Goal: Transaction & Acquisition: Purchase product/service

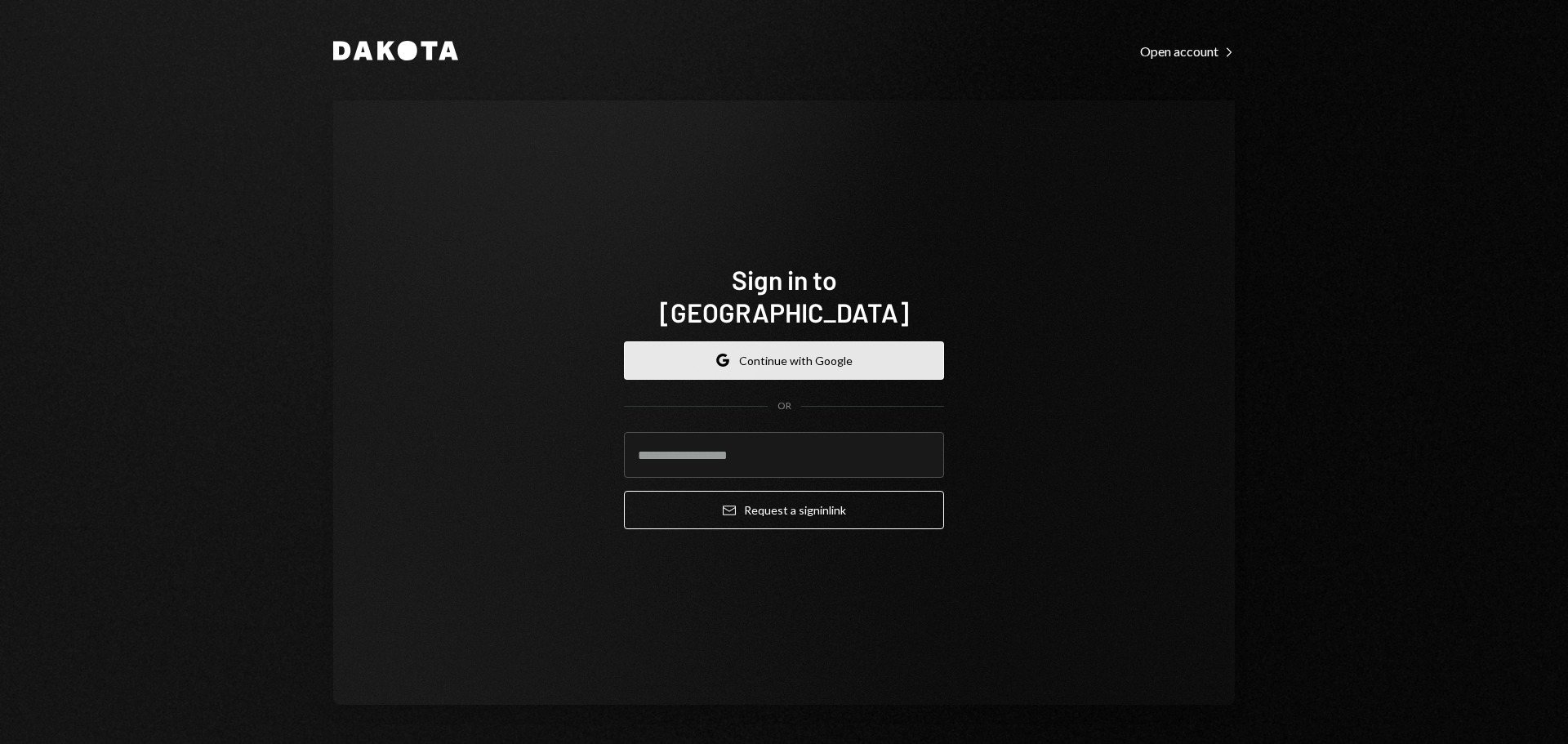
click at [804, 341] on button "Google Continue with Google" at bounding box center [784, 360] width 320 height 39
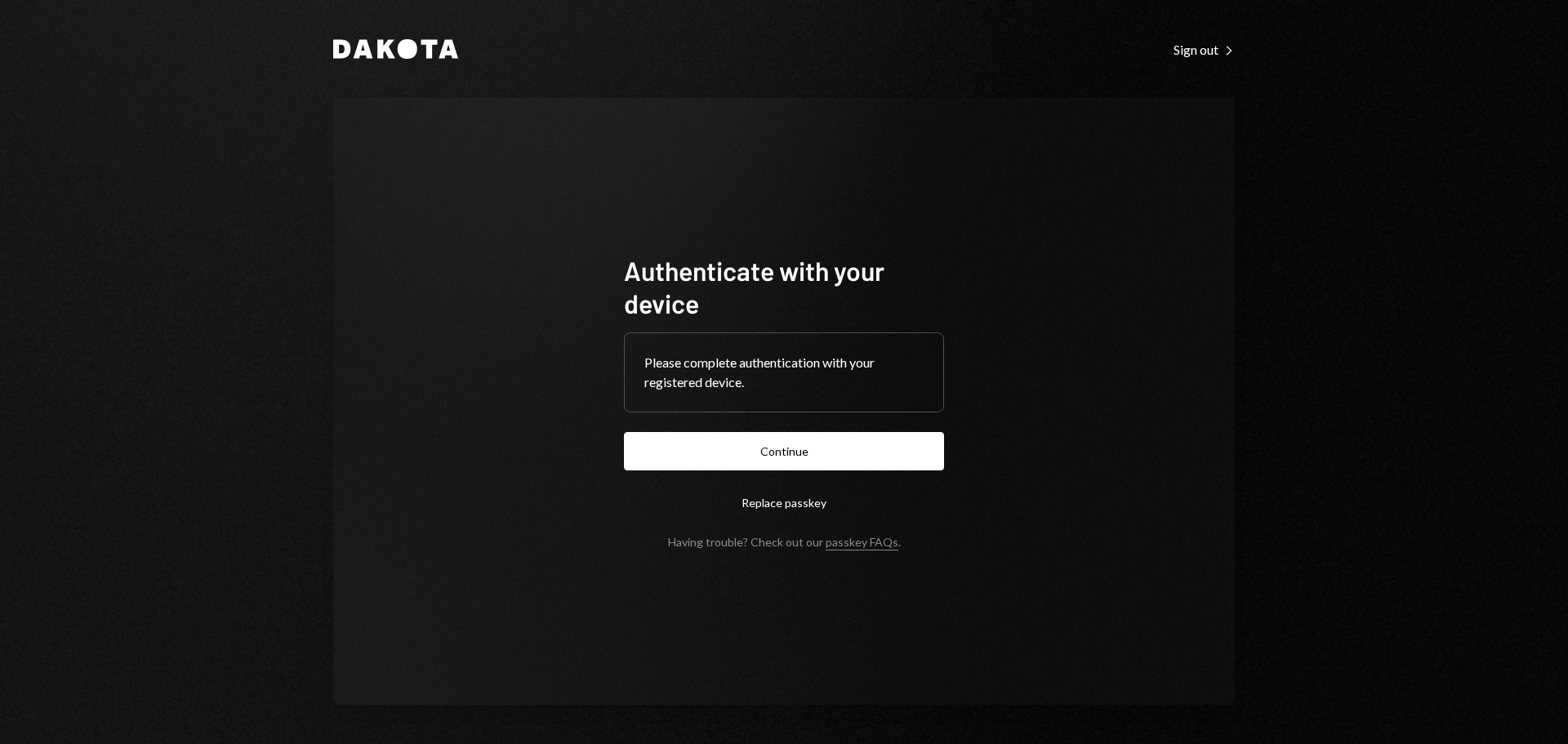
drag, startPoint x: 822, startPoint y: 445, endPoint x: 835, endPoint y: 438, distance: 14.8
click at [821, 445] on button "Continue" at bounding box center [784, 451] width 320 height 39
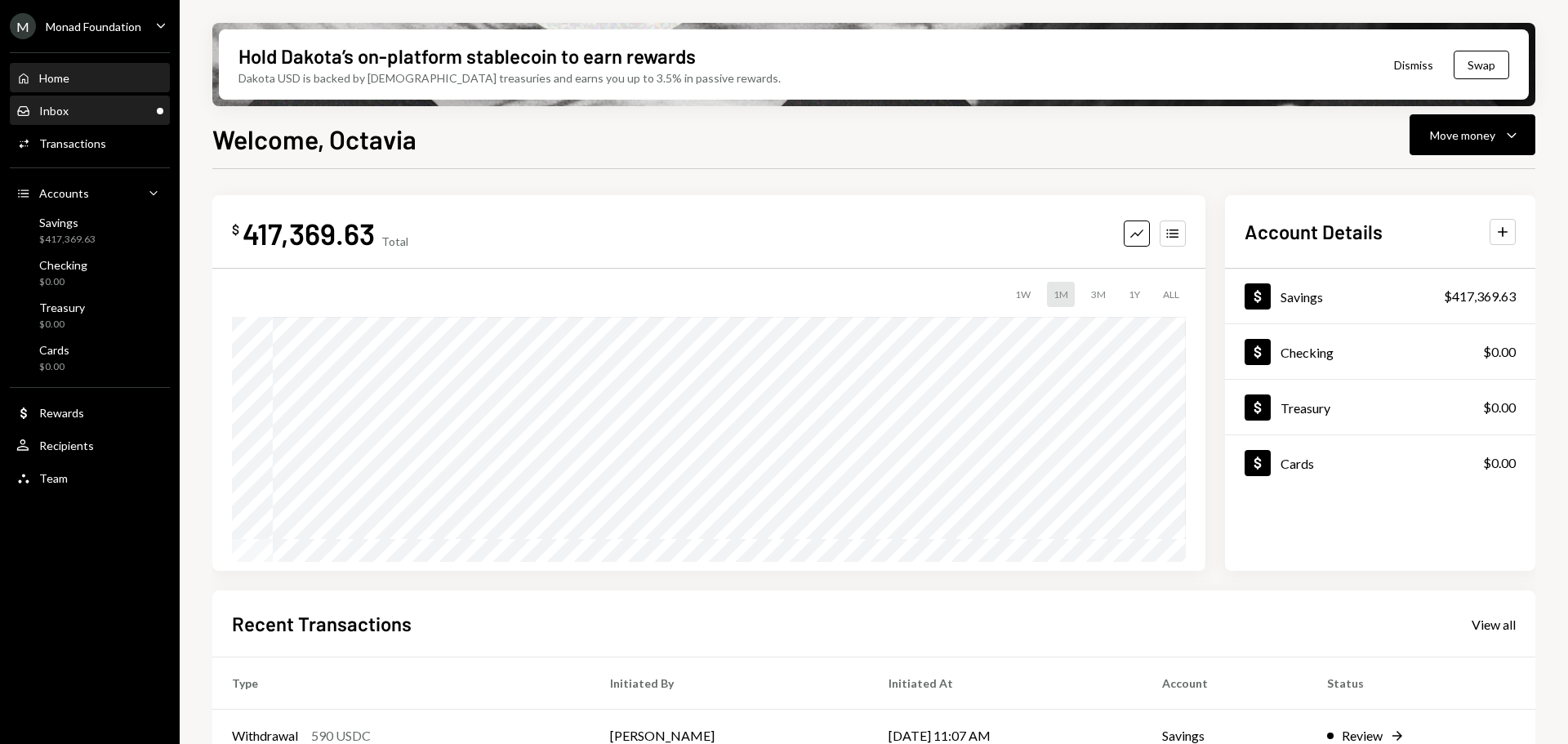
click at [67, 116] on div "Inbox" at bounding box center [54, 110] width 30 height 13
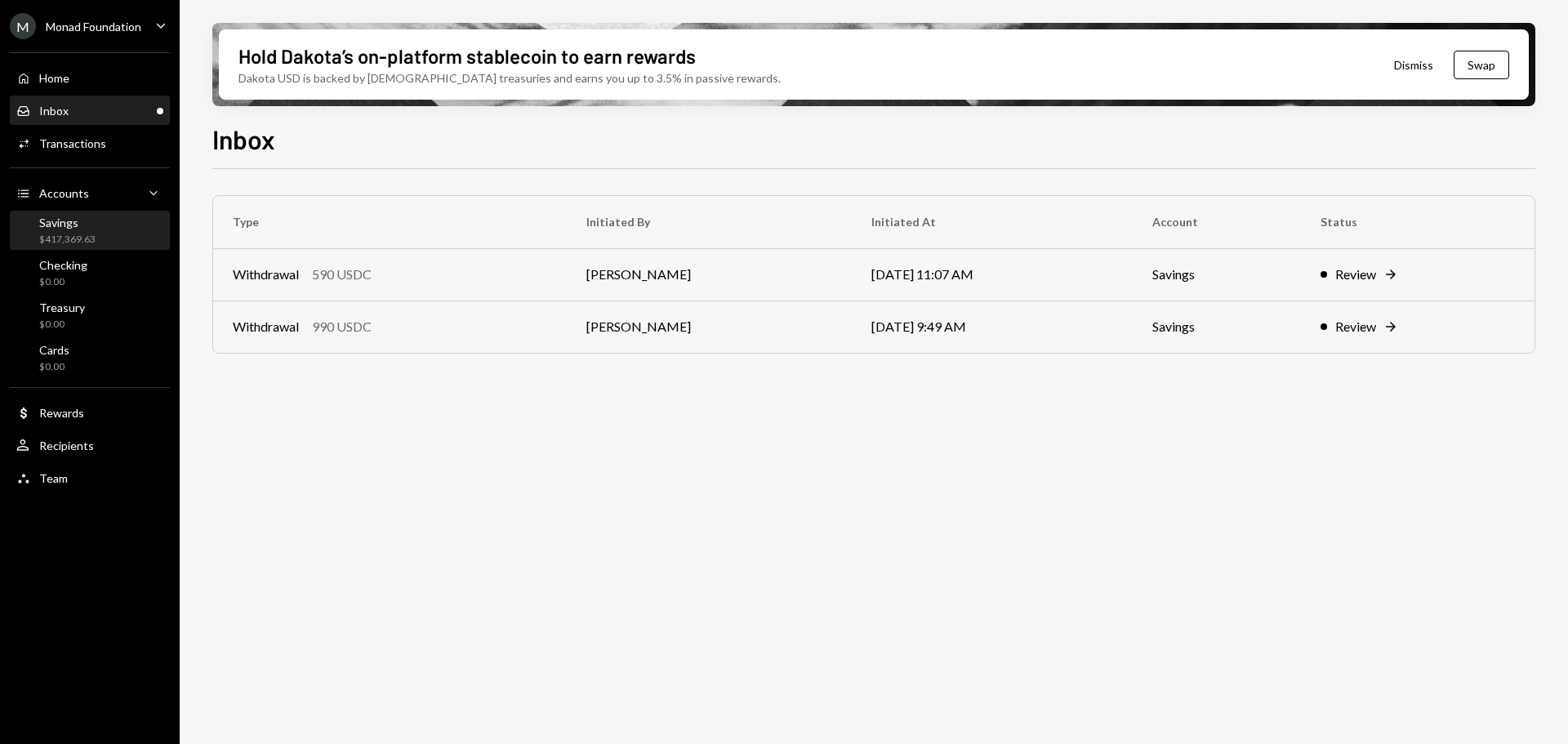
click at [59, 231] on div "Savings $417,369.63" at bounding box center [67, 231] width 57 height 31
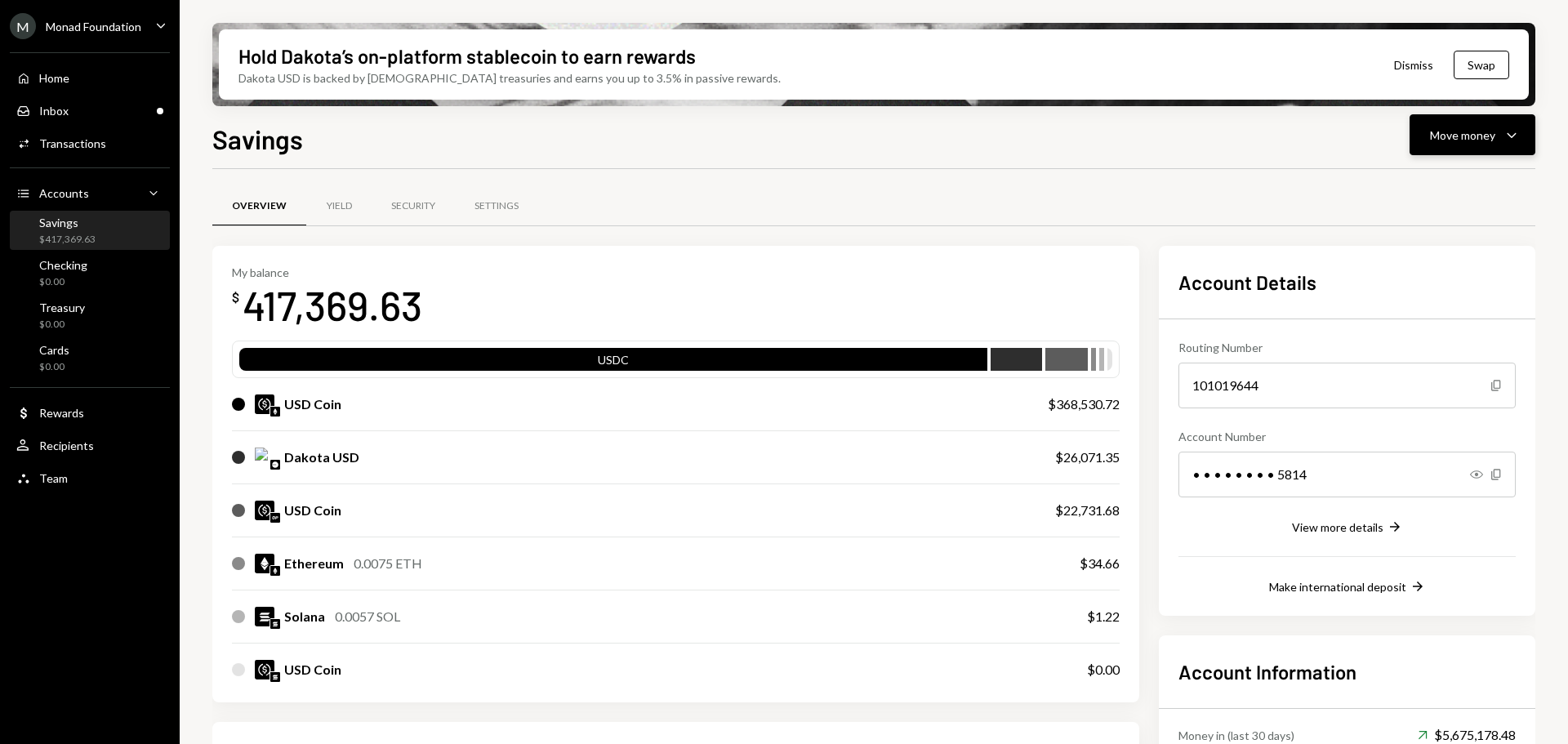
click at [1513, 134] on icon "Caret Down" at bounding box center [1511, 135] width 20 height 20
click at [1449, 181] on div "Send" at bounding box center [1458, 183] width 119 height 17
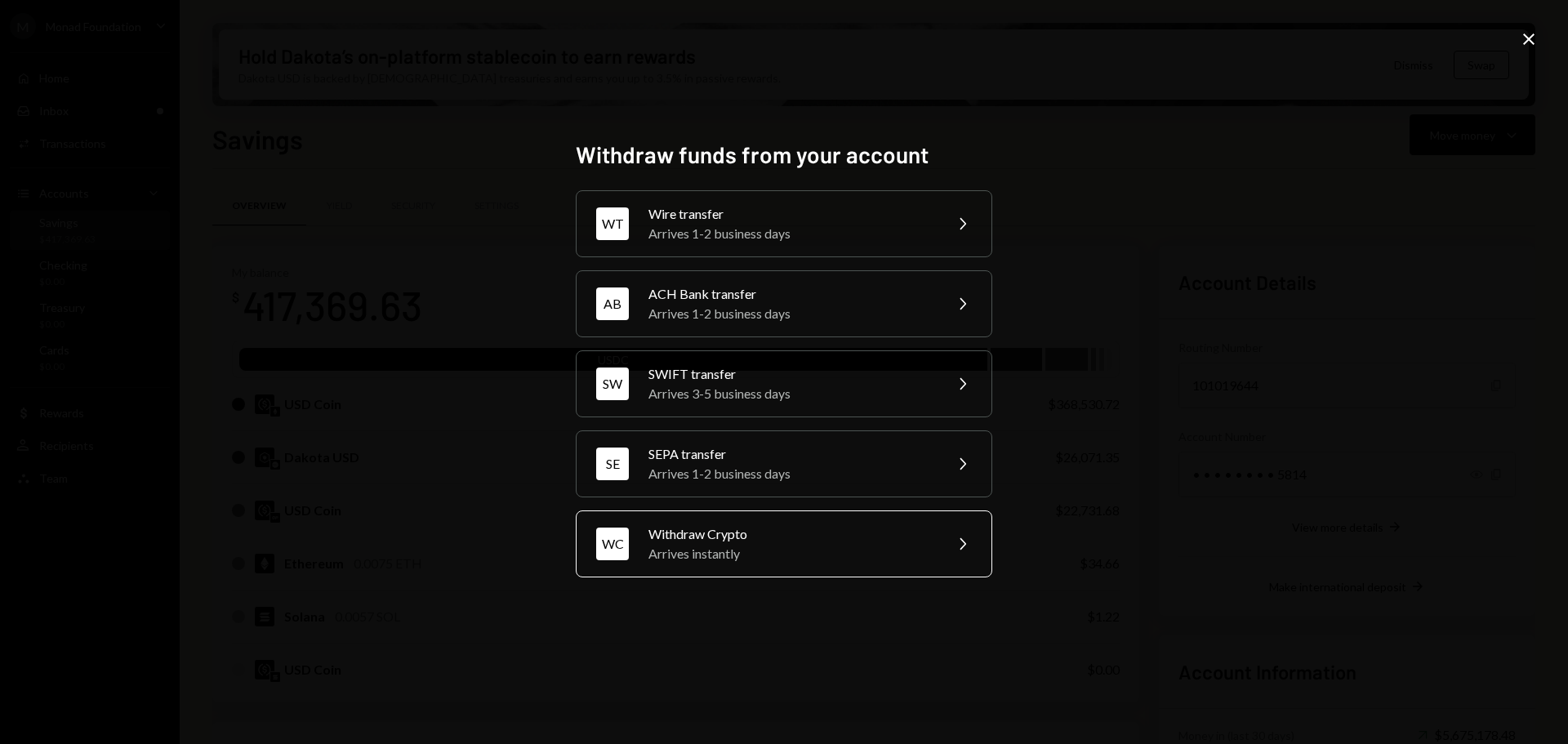
click at [762, 545] on div "Arrives instantly" at bounding box center [790, 554] width 284 height 20
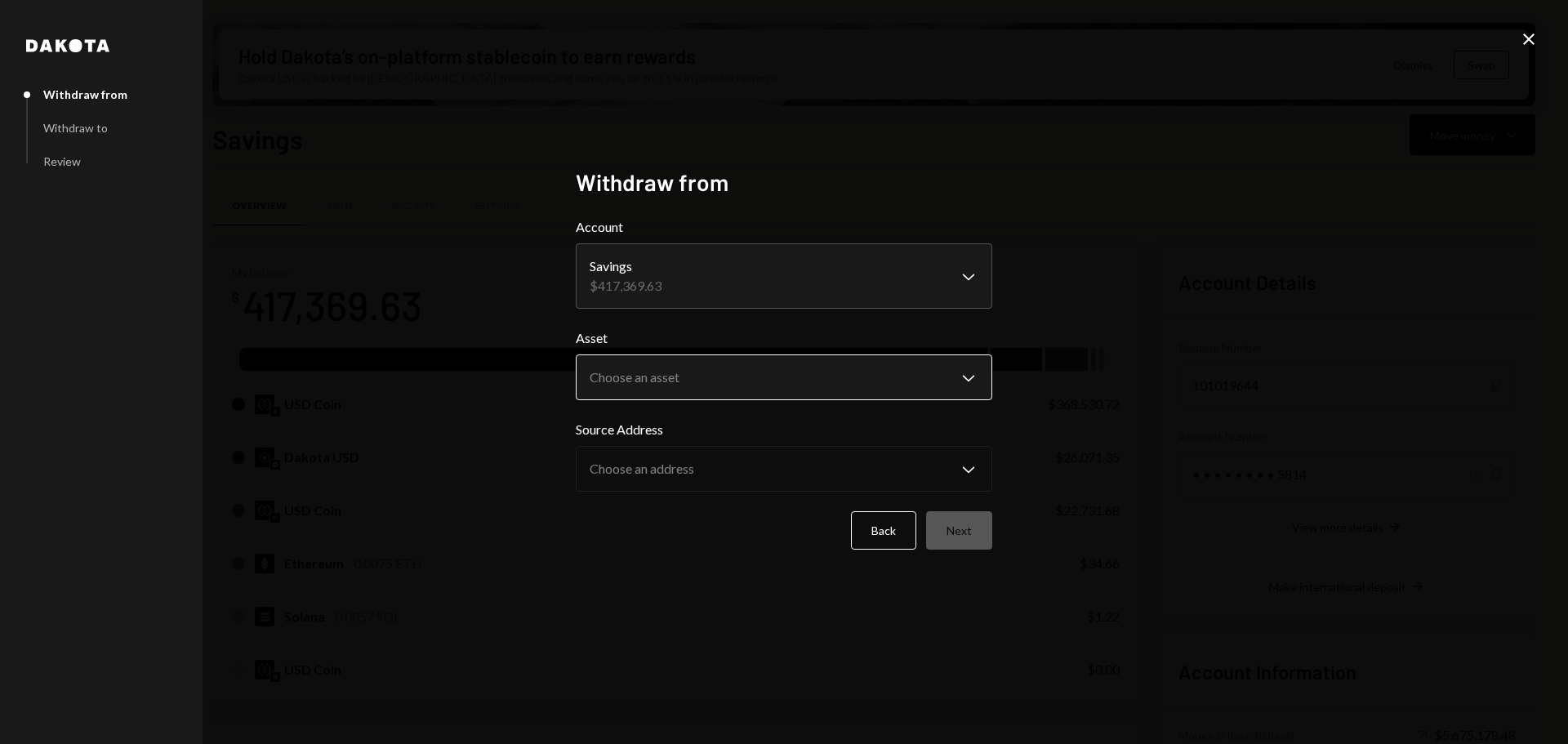
click at [845, 377] on body "M Monad Foundation Caret Down Home Home Inbox Inbox Activities Transactions Acc…" at bounding box center [784, 372] width 1568 height 744
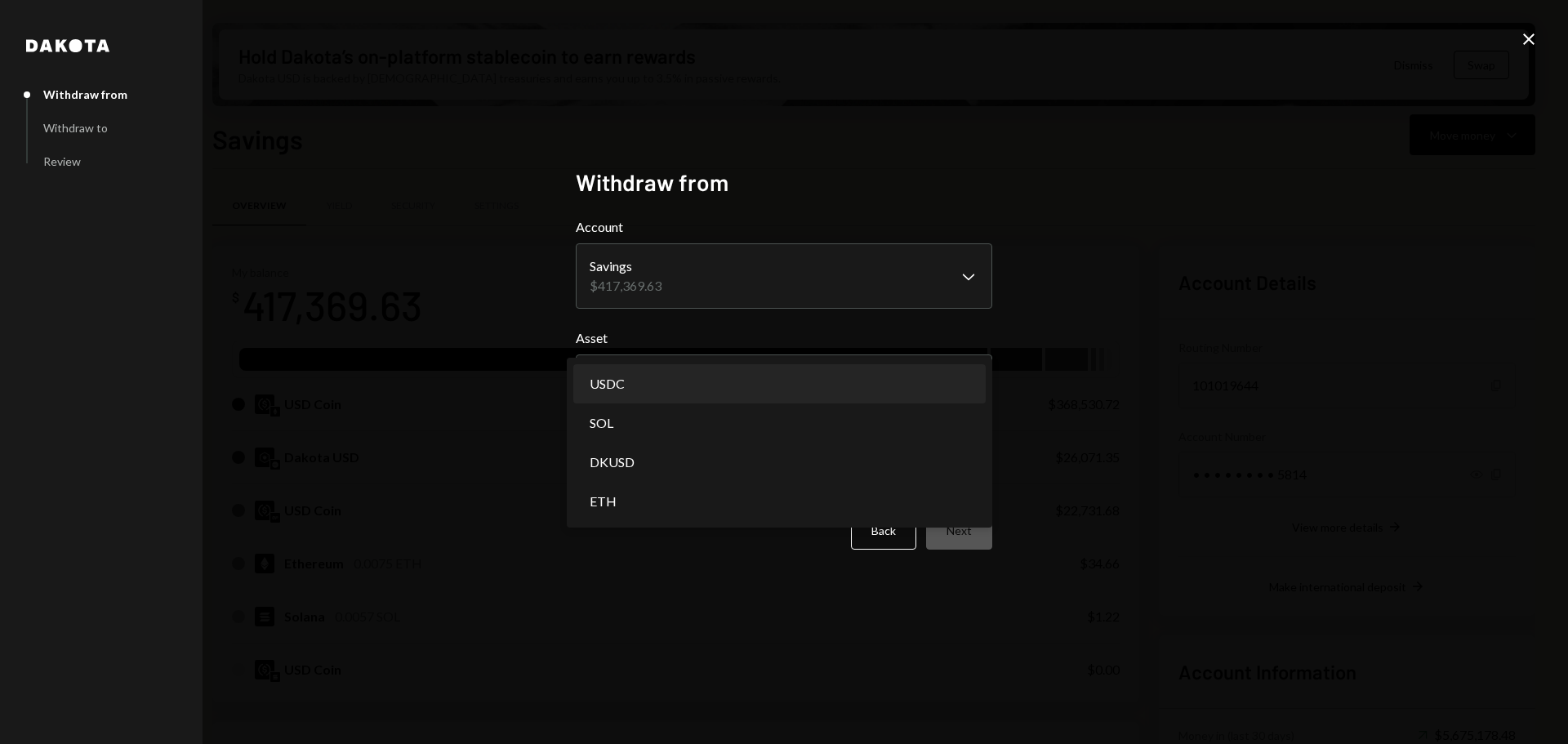
select select "****"
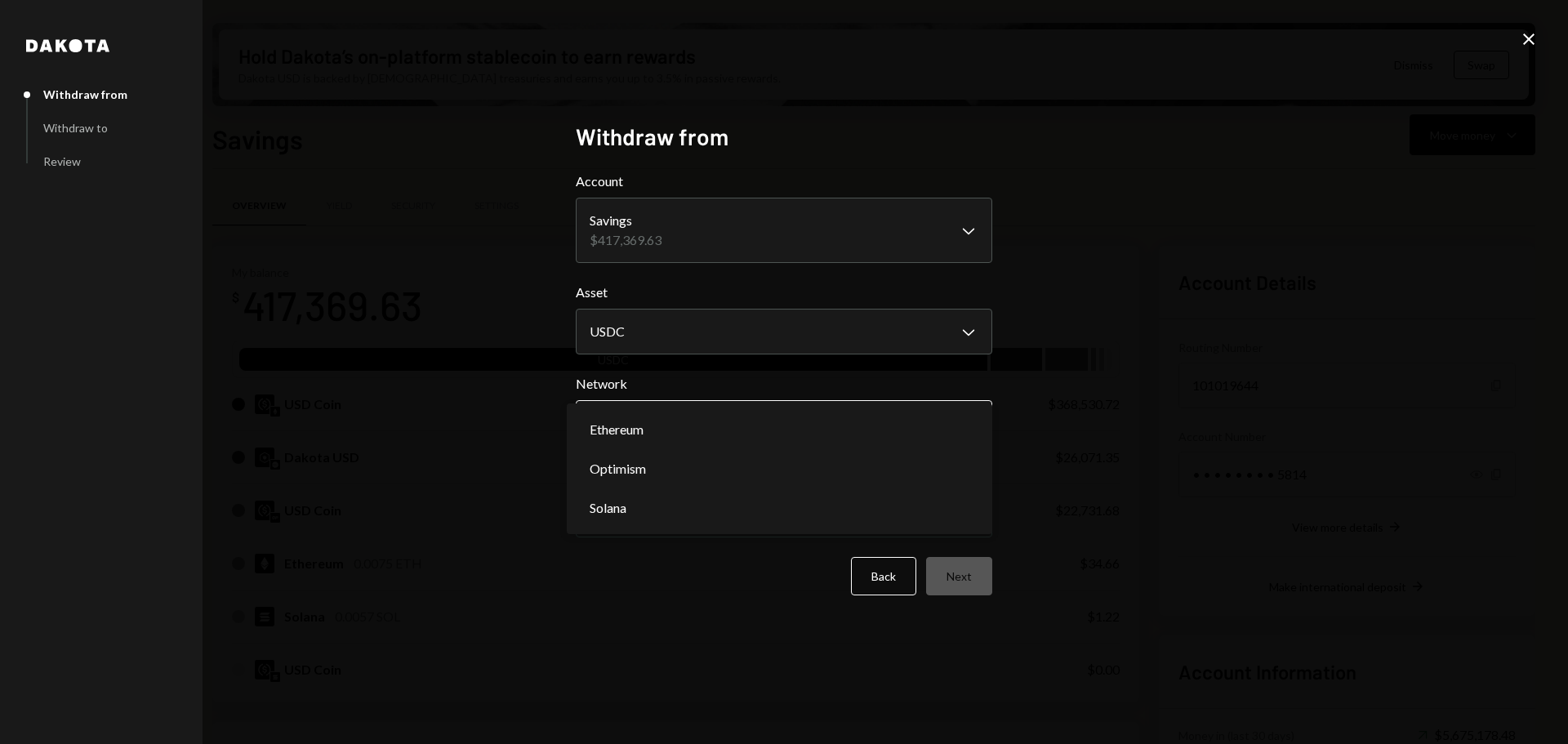
click at [749, 422] on body "M Monad Foundation Caret Down Home Home Inbox Inbox Activities Transactions Acc…" at bounding box center [784, 372] width 1568 height 744
select select "**********"
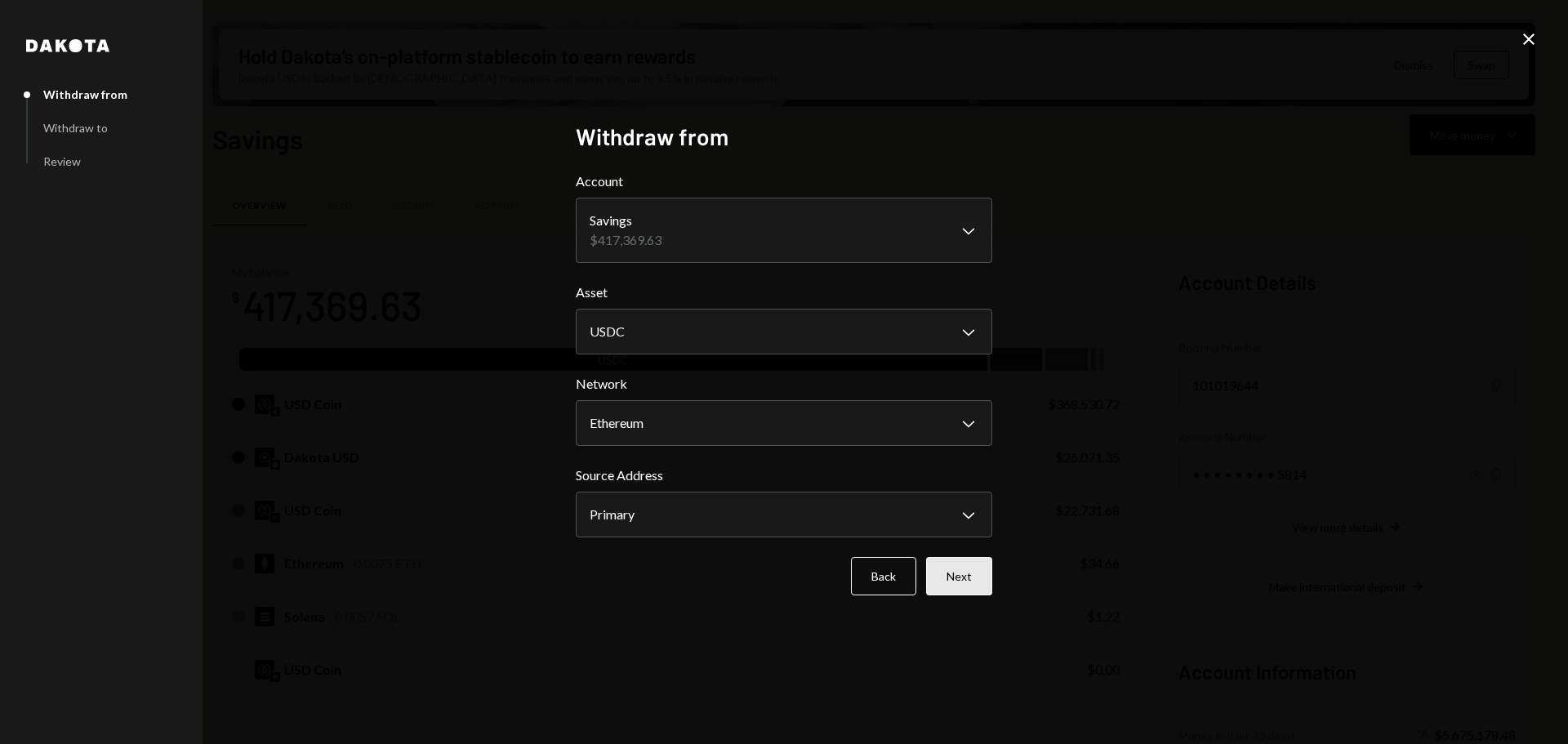
click at [960, 574] on button "Next" at bounding box center [959, 576] width 66 height 39
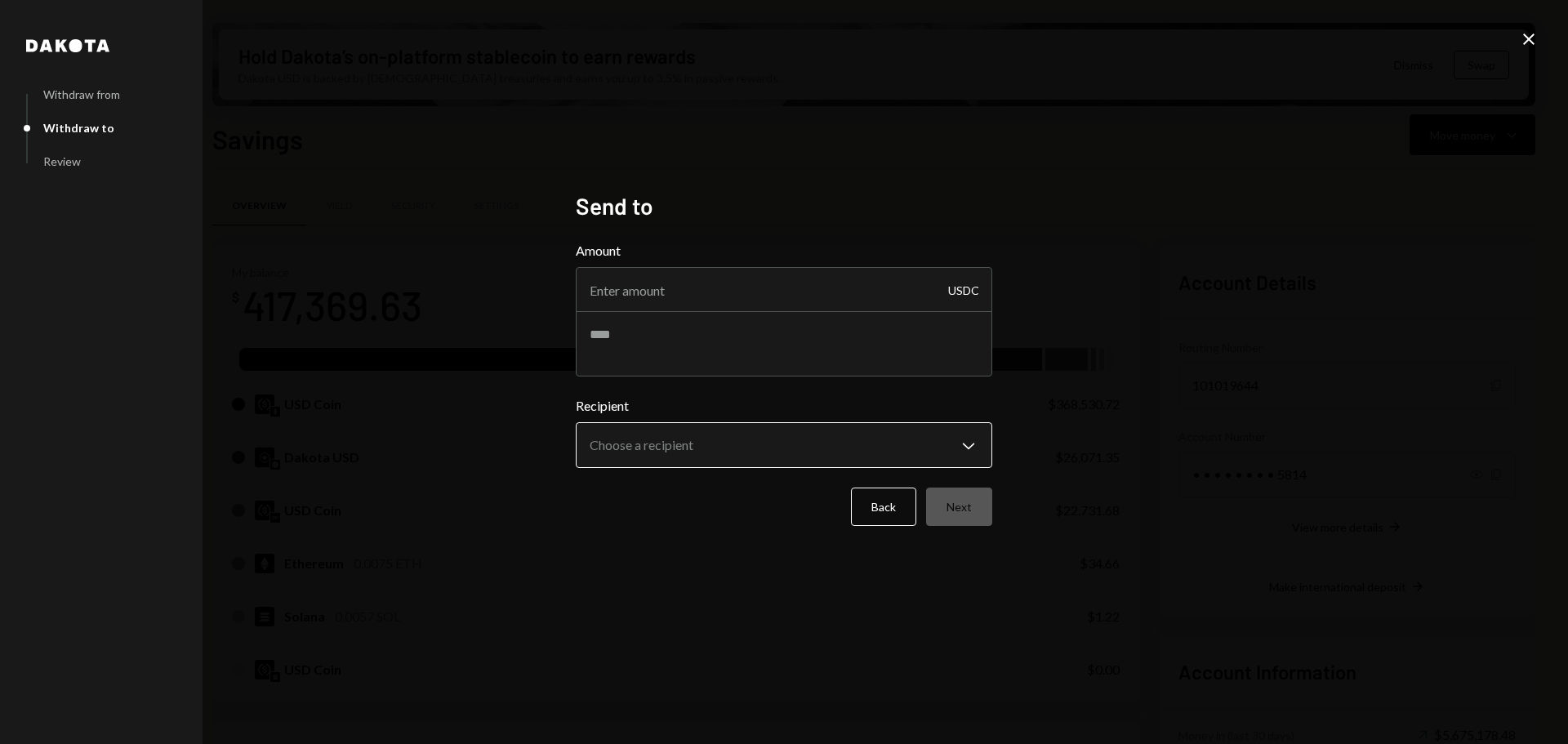
click at [719, 441] on body "M Monad Foundation Caret Down Home Home Inbox Inbox Activities Transactions Acc…" at bounding box center [784, 372] width 1568 height 744
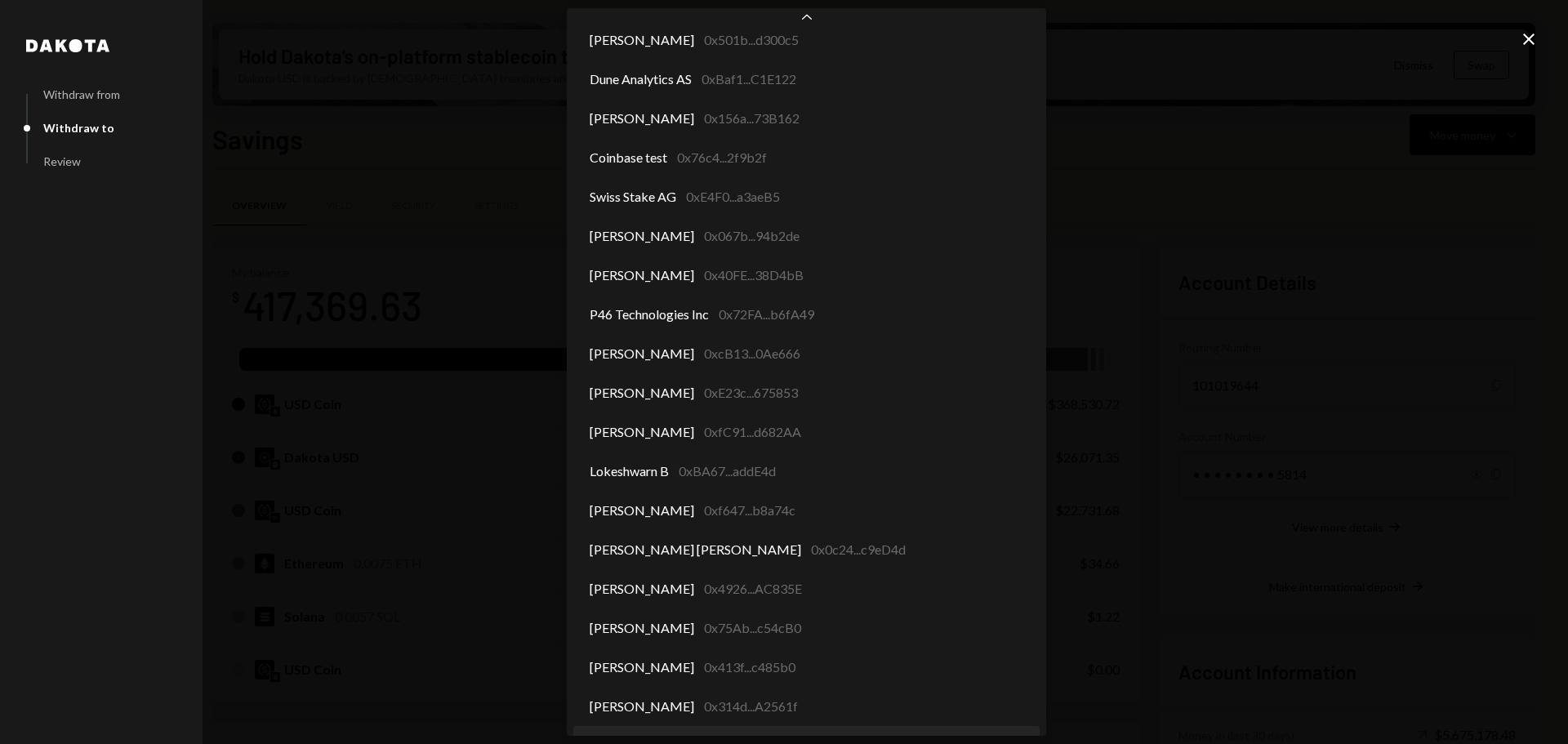
scroll to position [7029, 0]
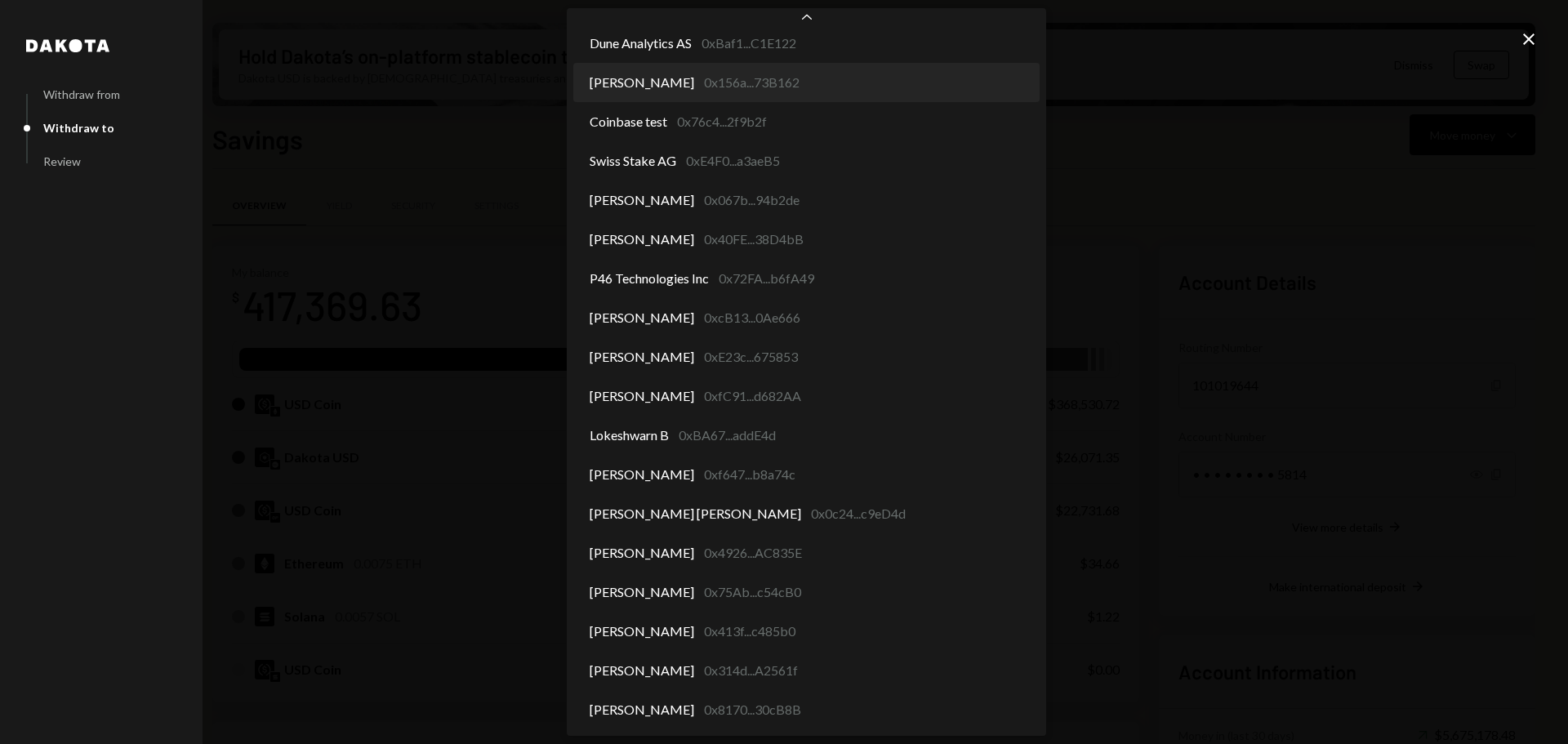
select select "**********"
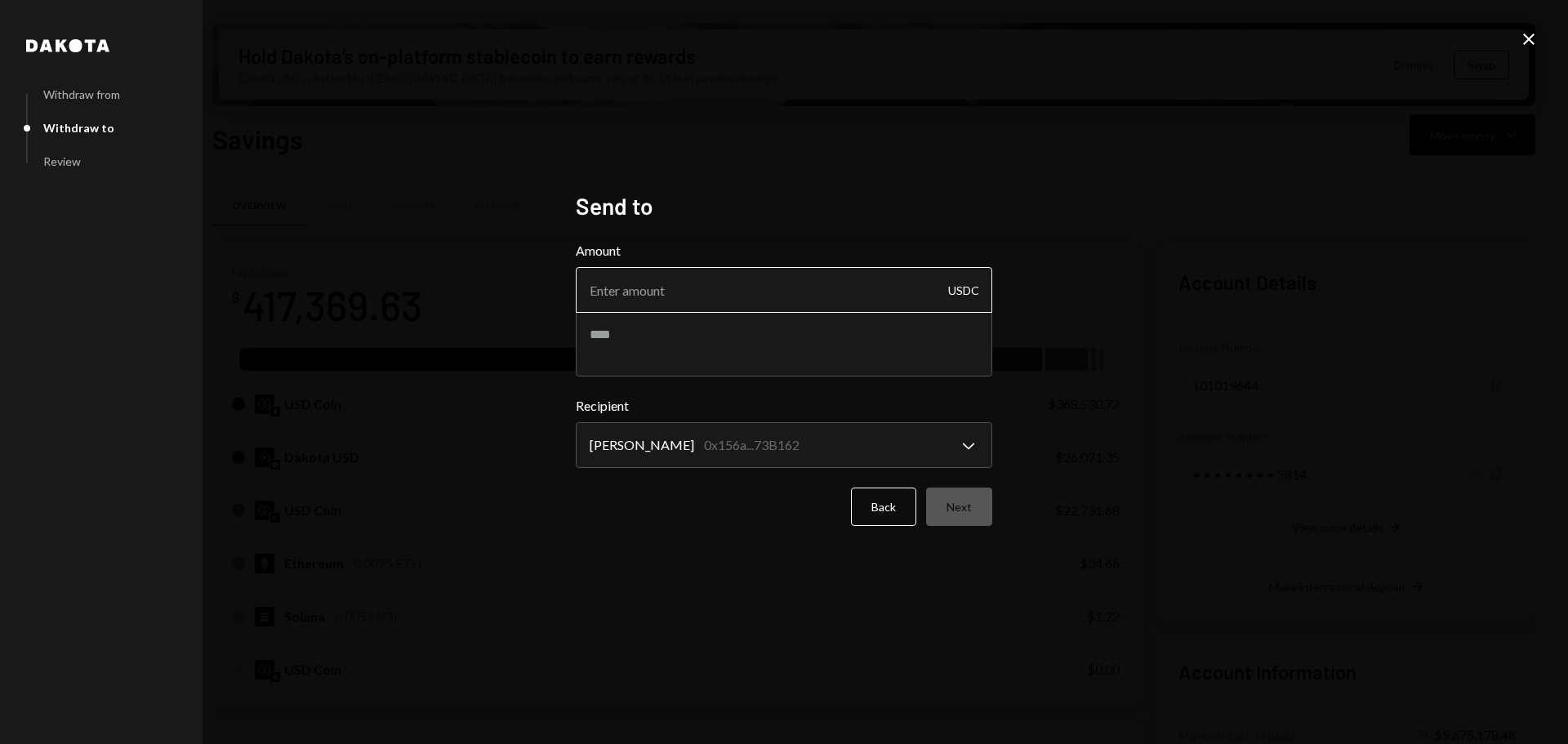
click at [658, 283] on input "Amount" at bounding box center [784, 289] width 417 height 46
paste input "51.98"
type input "51.98"
click at [627, 332] on textarea at bounding box center [784, 343] width 417 height 66
click at [629, 328] on textarea at bounding box center [784, 343] width 417 height 66
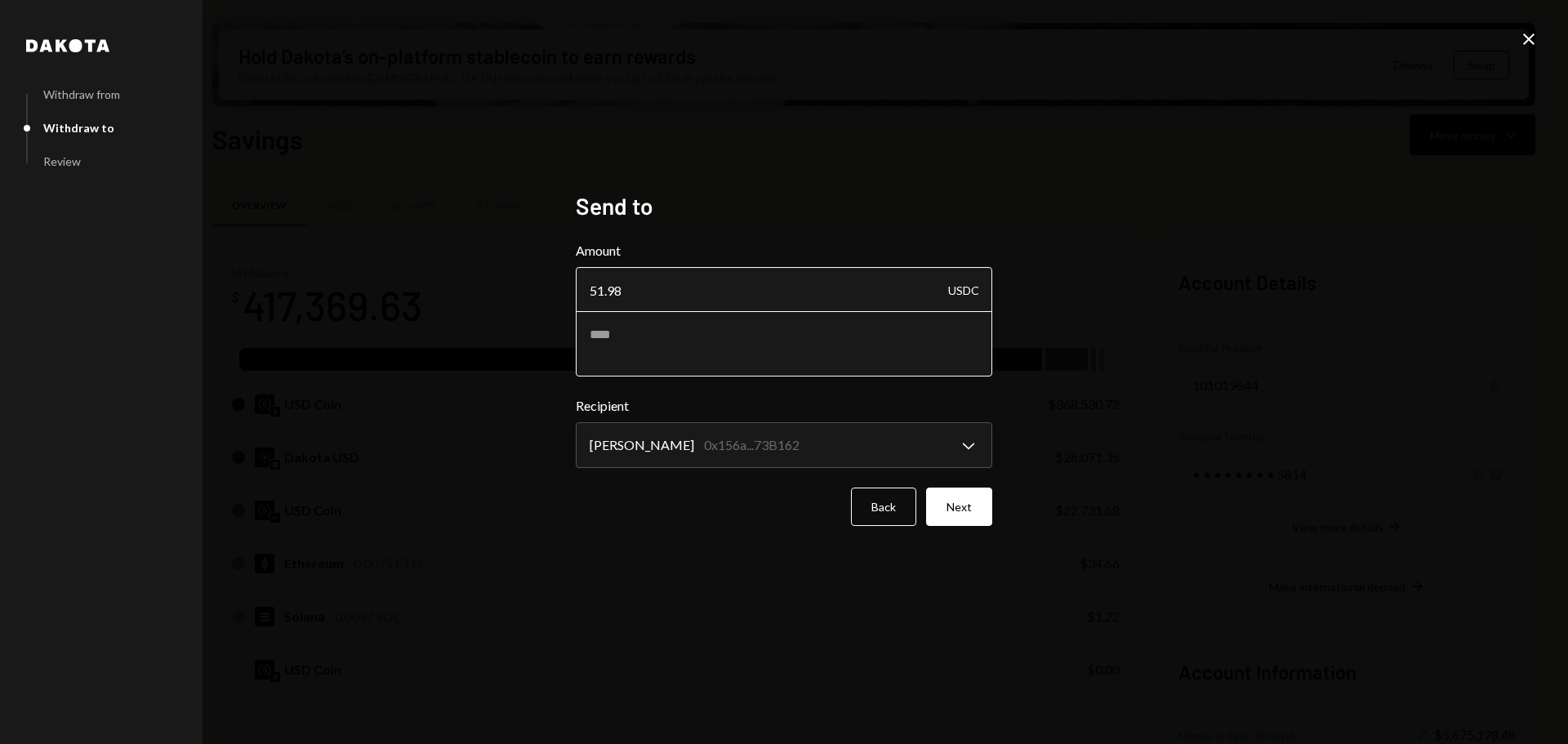
paste textarea "**********"
type textarea "**********"
click at [957, 518] on button "Next" at bounding box center [959, 507] width 66 height 39
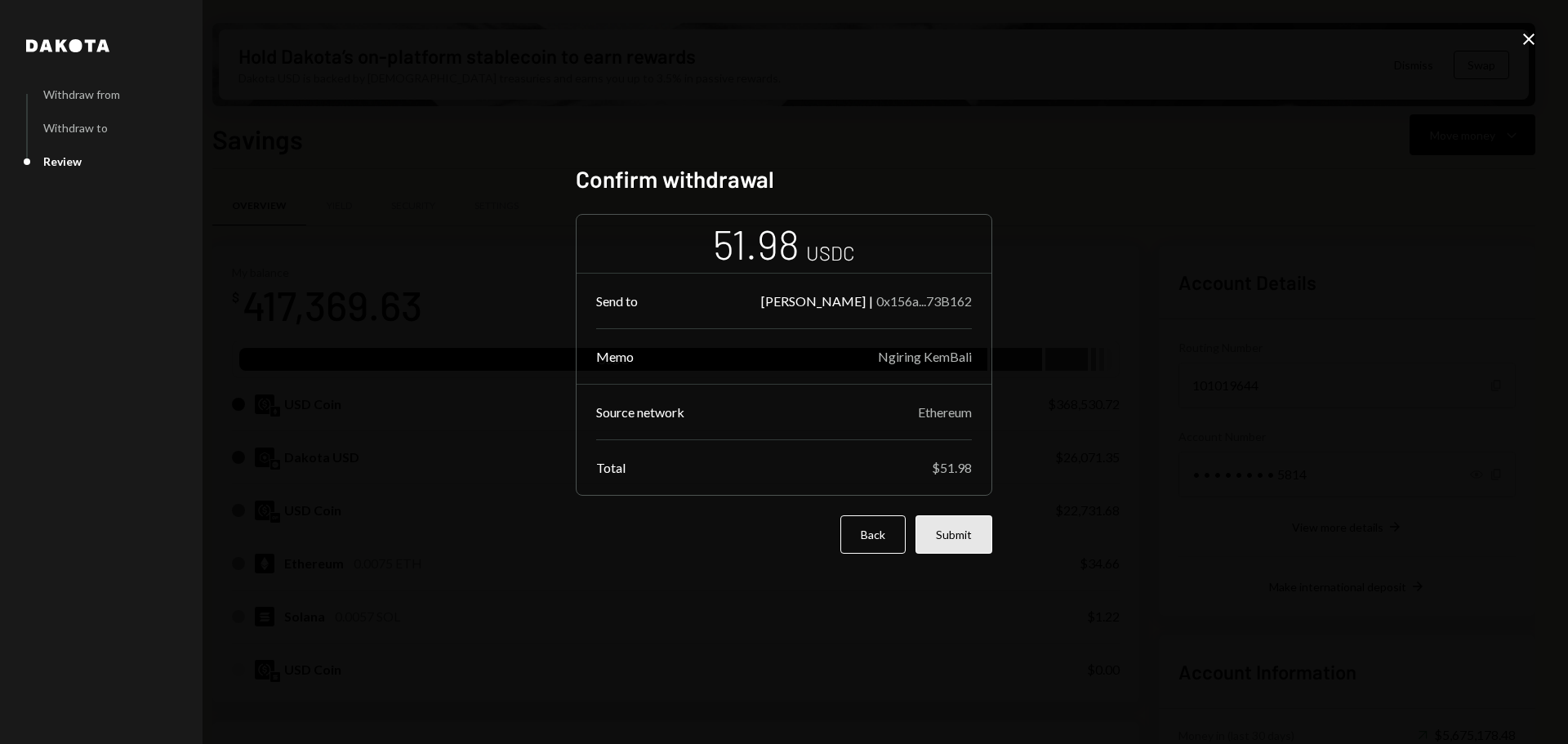
click at [978, 532] on button "Submit" at bounding box center [953, 535] width 76 height 39
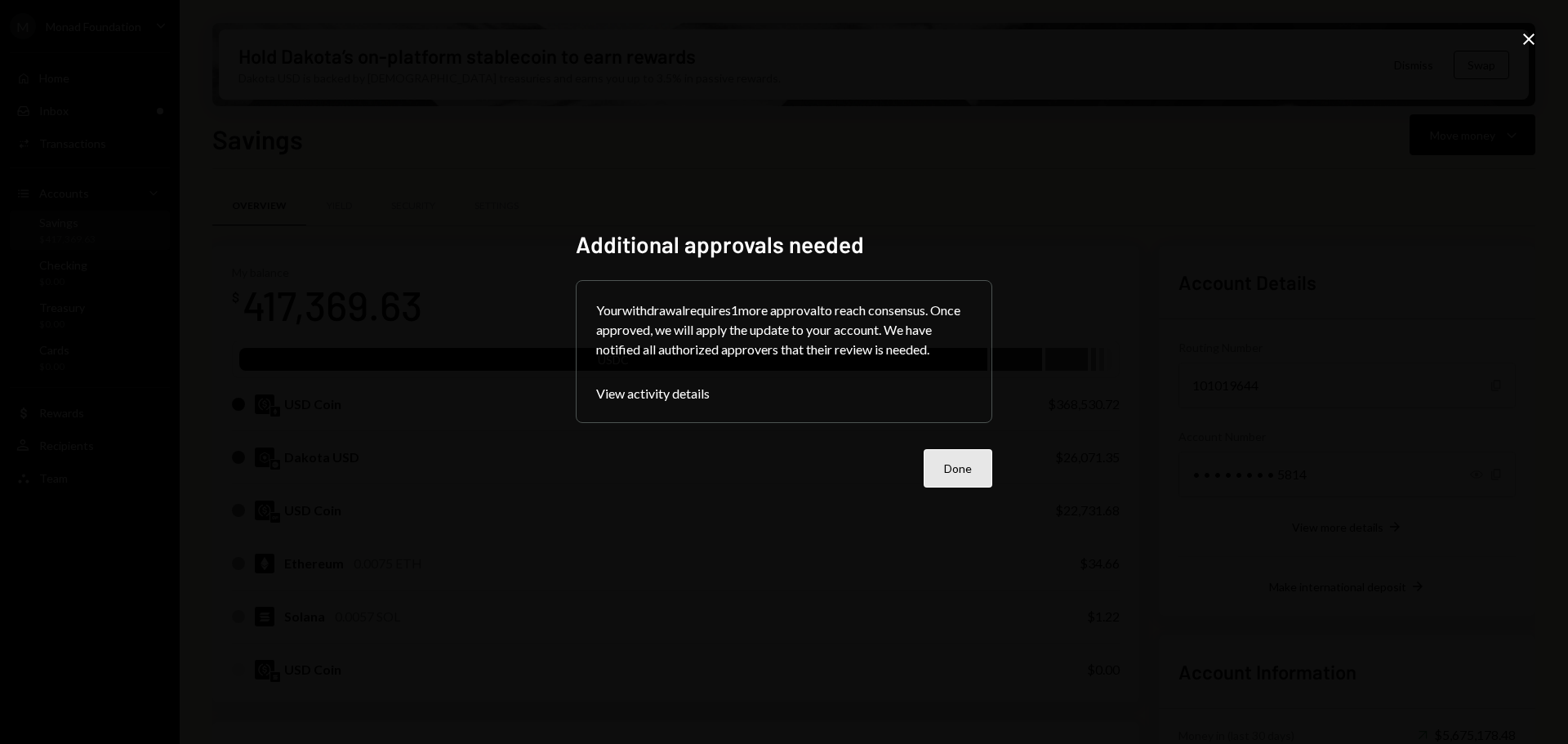
click at [970, 473] on button "Done" at bounding box center [957, 468] width 68 height 39
